Goal: Task Accomplishment & Management: Use online tool/utility

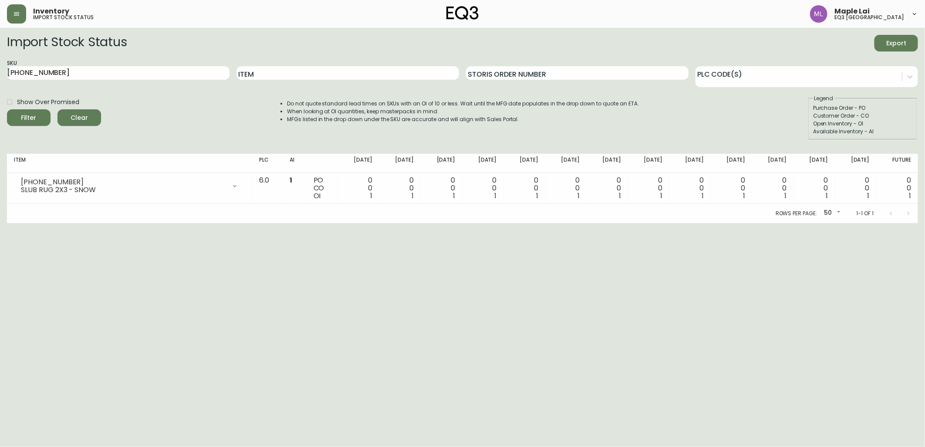
click at [24, 68] on div "SKU [PHONE_NUMBER]" at bounding box center [118, 73] width 223 height 28
drag, startPoint x: 76, startPoint y: 74, endPoint x: -2, endPoint y: 78, distance: 78.5
click at [0, 78] on html "Inventory import stock status Maple Lai eq3 [GEOGRAPHIC_DATA] Import Stock Stat…" at bounding box center [462, 111] width 925 height 223
paste input "7"
type input "[PHONE_NUMBER]"
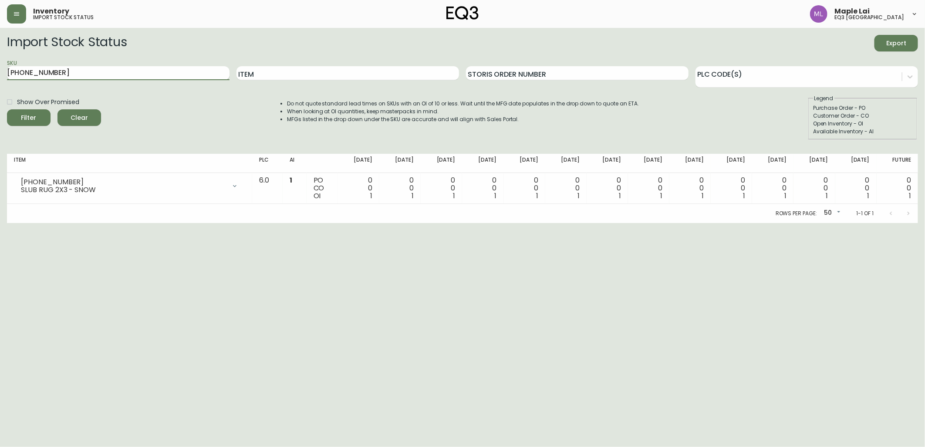
click at [7, 109] on button "Filter" at bounding box center [29, 117] width 44 height 17
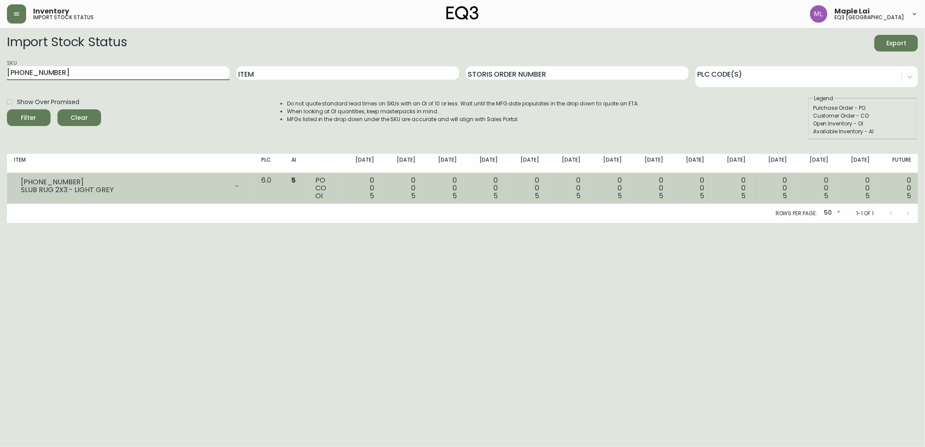
click at [246, 184] on div at bounding box center [236, 185] width 17 height 17
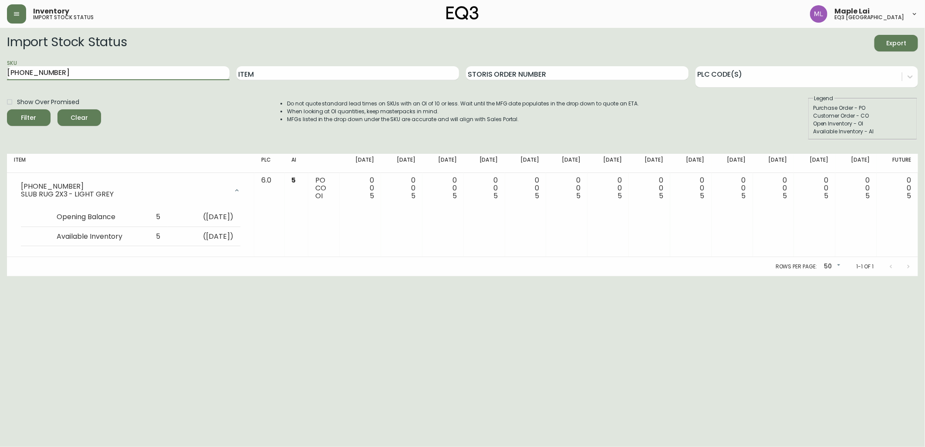
drag, startPoint x: 81, startPoint y: 70, endPoint x: 0, endPoint y: 66, distance: 80.7
click at [0, 66] on html "Inventory import stock status Maple Lai eq3 [GEOGRAPHIC_DATA] Import Stock Stat…" at bounding box center [462, 138] width 925 height 276
click at [293, 73] on input "Item" at bounding box center [348, 73] width 223 height 14
type input "2X3"
click at [7, 109] on button "Filter" at bounding box center [29, 117] width 44 height 17
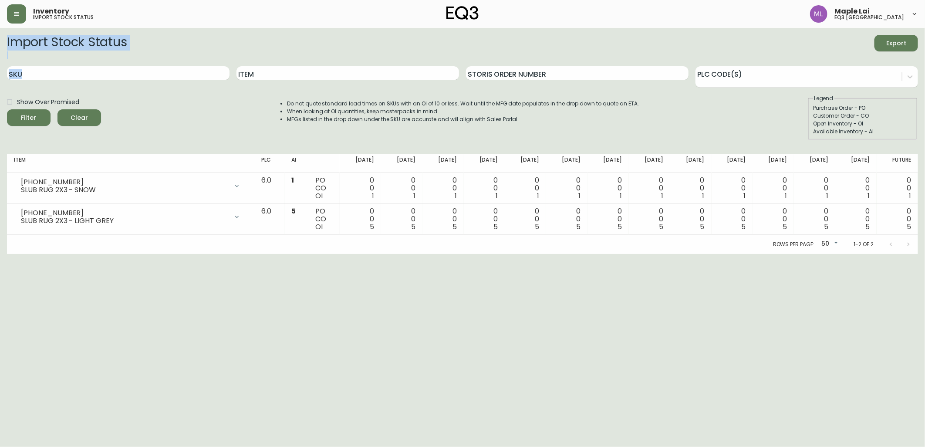
drag, startPoint x: 123, startPoint y: 65, endPoint x: 0, endPoint y: 49, distance: 123.9
click at [0, 49] on html "Inventory import stock status Maple Lai eq3 [GEOGRAPHIC_DATA] Import Stock Stat…" at bounding box center [462, 127] width 925 height 254
drag, startPoint x: 0, startPoint y: 49, endPoint x: 39, endPoint y: 69, distance: 44.0
click at [39, 69] on input "SKU" at bounding box center [118, 73] width 223 height 14
click at [41, 70] on input "SKU" at bounding box center [118, 73] width 223 height 14
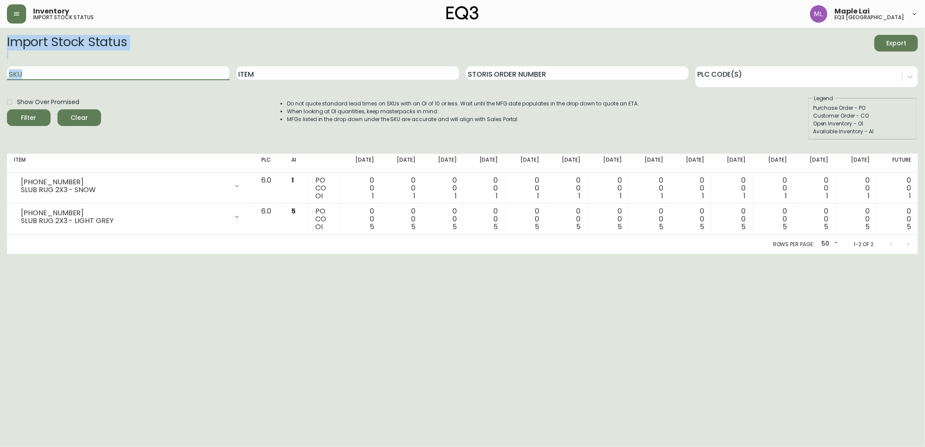
click at [41, 70] on input "SKU" at bounding box center [118, 73] width 223 height 14
click at [48, 76] on input "SKU" at bounding box center [118, 73] width 223 height 14
click at [67, 75] on input "SKU" at bounding box center [118, 73] width 223 height 14
click at [181, 66] on input "SKU" at bounding box center [118, 73] width 223 height 14
drag, startPoint x: 284, startPoint y: 65, endPoint x: 286, endPoint y: 71, distance: 5.8
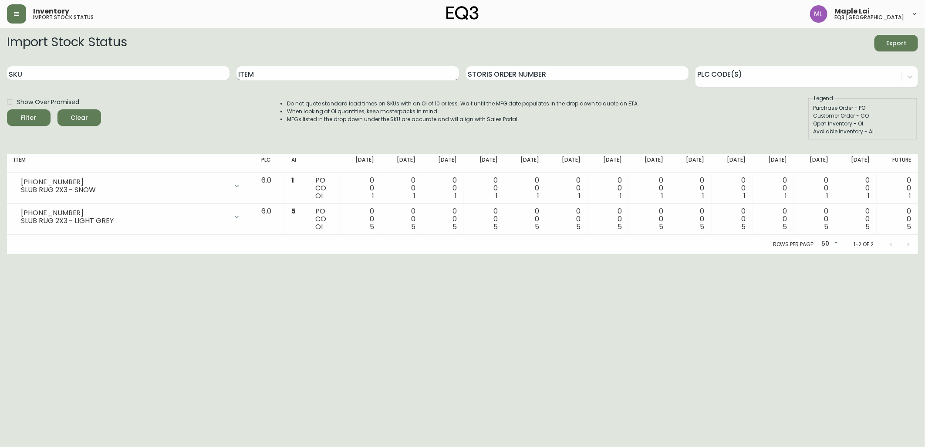
click at [284, 66] on div "Item" at bounding box center [348, 73] width 223 height 28
click at [286, 71] on input "Item" at bounding box center [348, 73] width 223 height 14
click at [162, 72] on input "SKU" at bounding box center [118, 73] width 223 height 14
paste input "[PHONE_NUMBER]"
click at [7, 109] on button "Filter" at bounding box center [29, 117] width 44 height 17
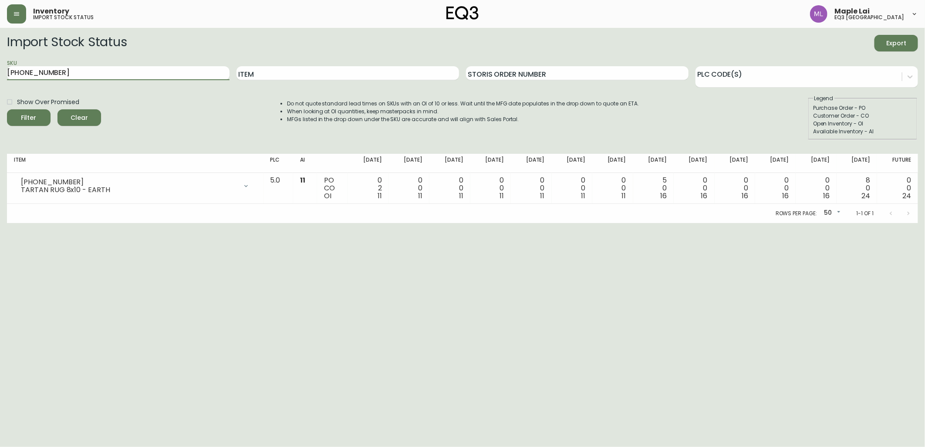
drag, startPoint x: 66, startPoint y: 74, endPoint x: -2, endPoint y: 70, distance: 68.1
click at [0, 70] on html "Inventory import stock status Maple Lai eq3 [GEOGRAPHIC_DATA] Import Stock Stat…" at bounding box center [462, 111] width 925 height 223
paste input "[PHONE_NUMBER]"
type input "[PHONE_NUMBER]"
click at [7, 109] on button "Filter" at bounding box center [29, 117] width 44 height 17
